Goal: Transaction & Acquisition: Subscribe to service/newsletter

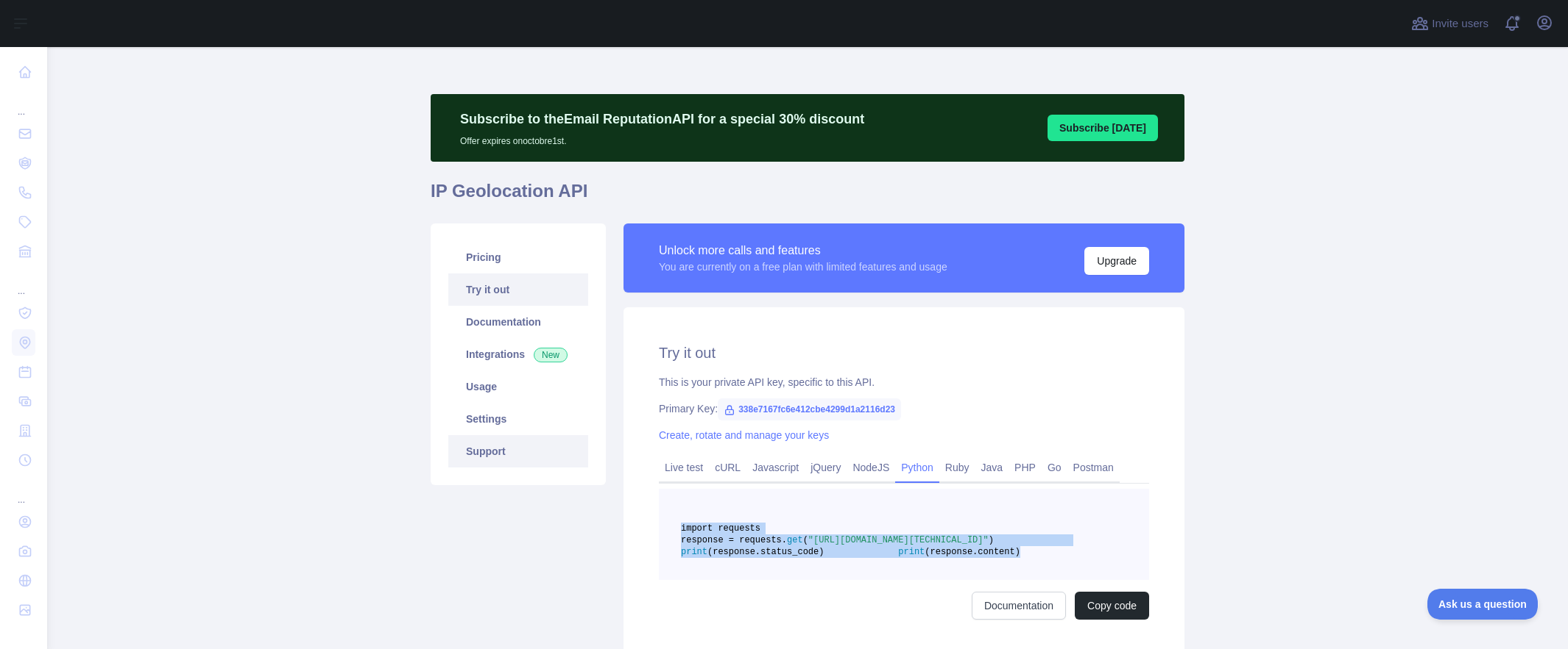
scroll to position [112, 0]
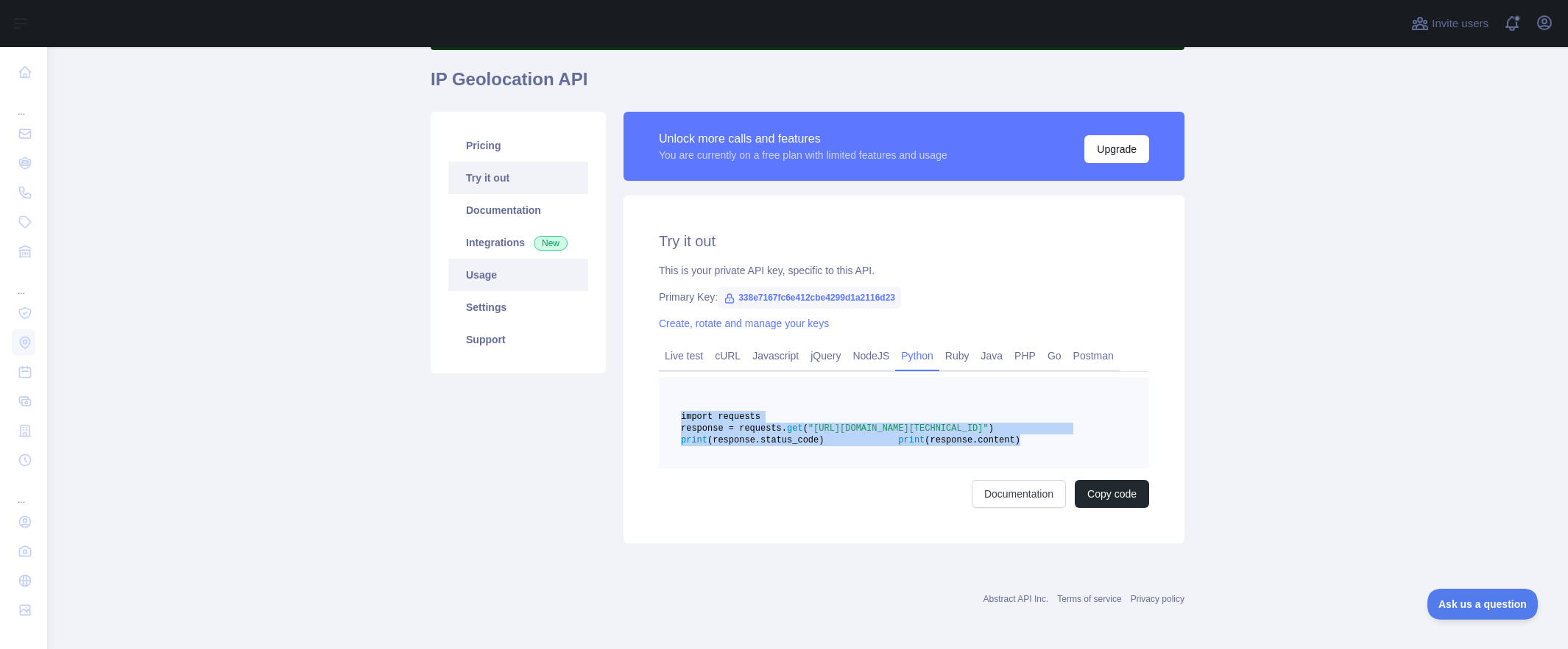
click at [485, 280] on link "Usage" at bounding box center [517, 275] width 140 height 33
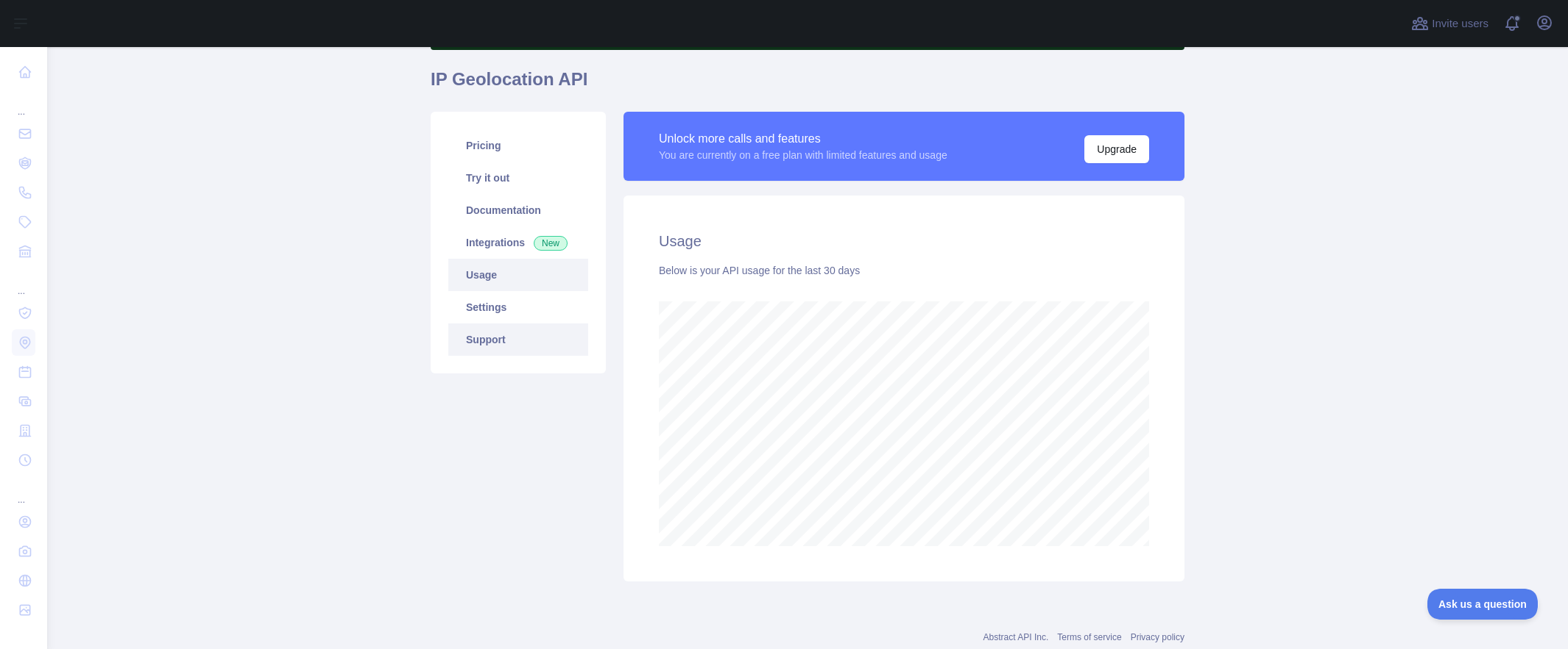
scroll to position [602, 1509]
click at [1091, 155] on button "Upgrade" at bounding box center [1116, 149] width 65 height 28
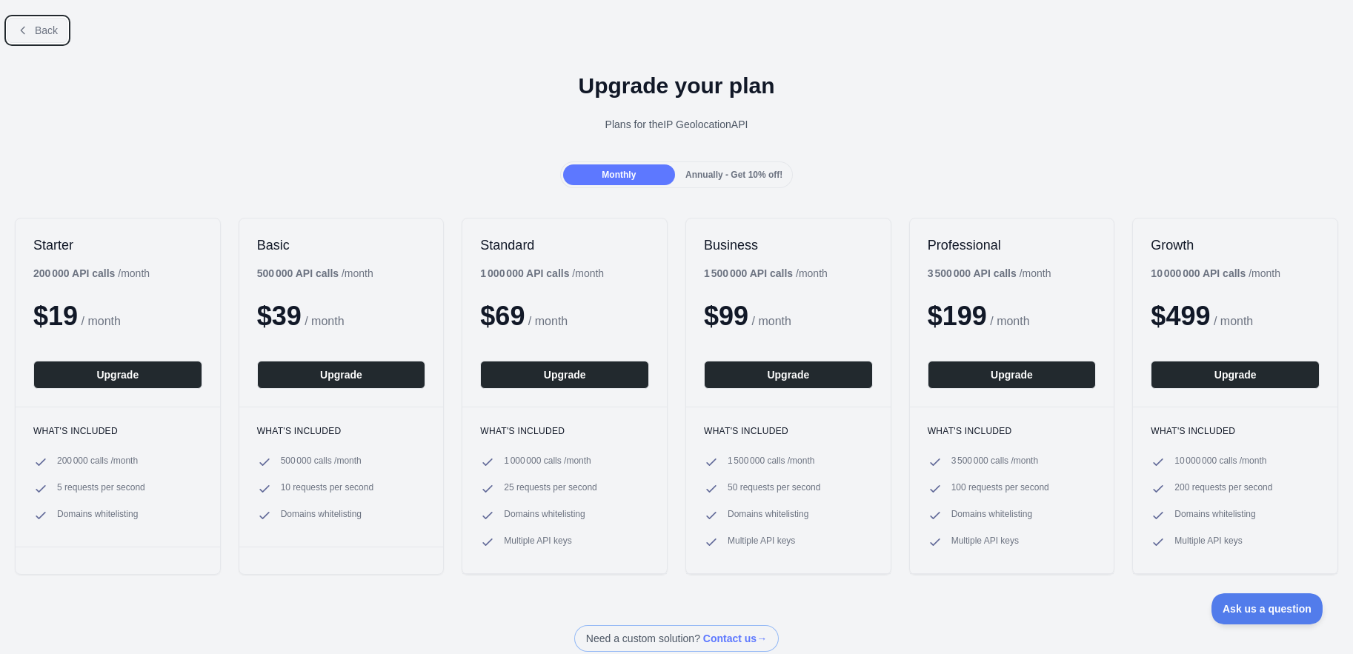
drag, startPoint x: 33, startPoint y: 28, endPoint x: 76, endPoint y: 42, distance: 45.0
click at [33, 28] on button "Back" at bounding box center [37, 30] width 60 height 25
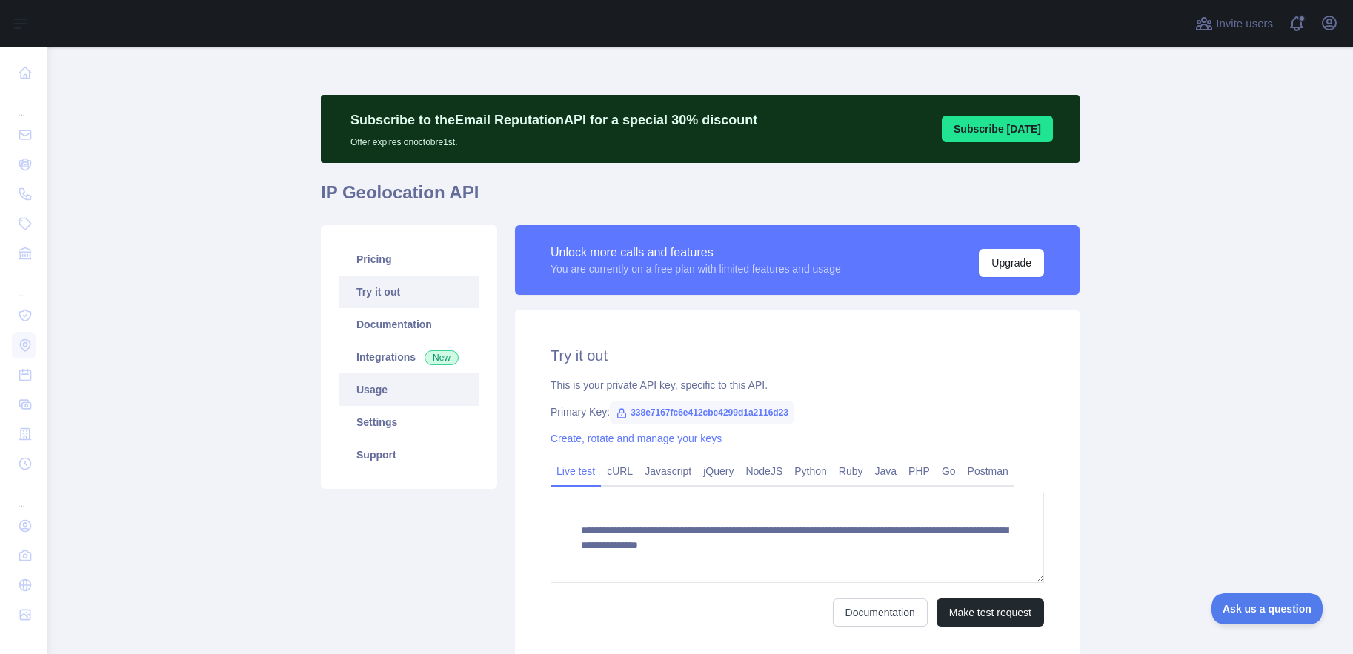
click at [368, 391] on link "Usage" at bounding box center [409, 390] width 141 height 33
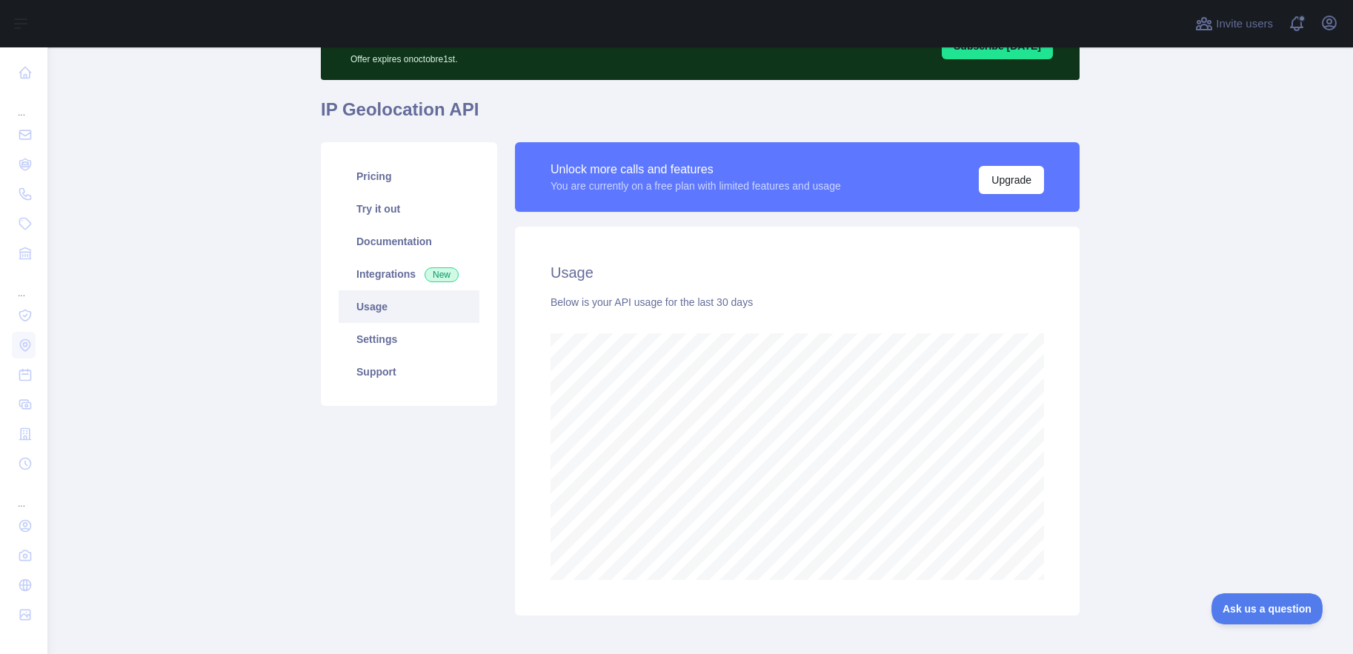
scroll to position [108, 0]
